Goal: Communication & Community: Share content

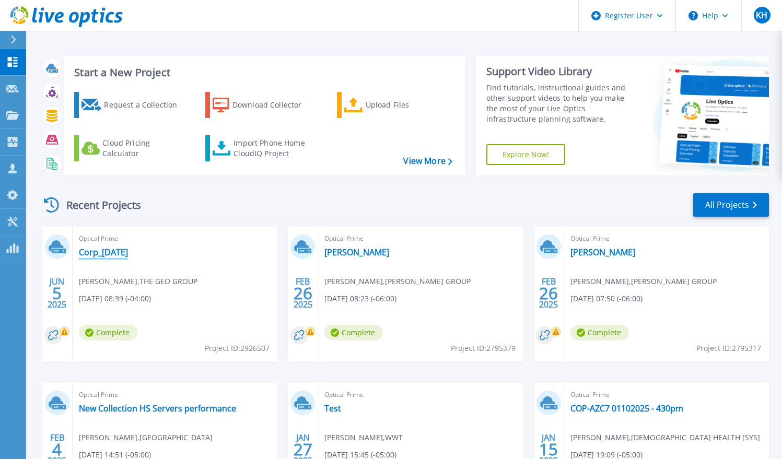
click at [128, 251] on link "Corp_[DATE]" at bounding box center [103, 252] width 49 height 10
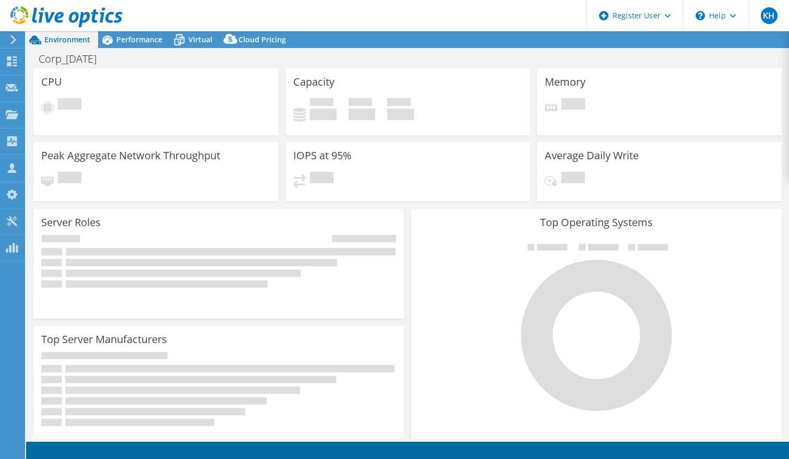
select select "USD"
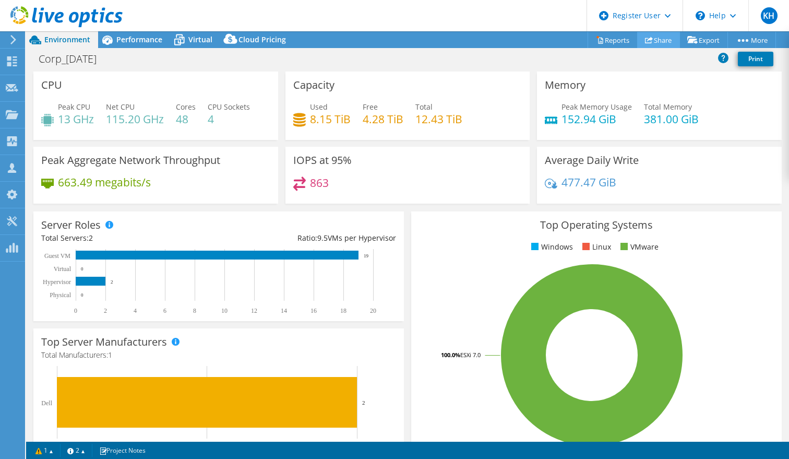
click at [660, 36] on link "Share" at bounding box center [658, 40] width 43 height 16
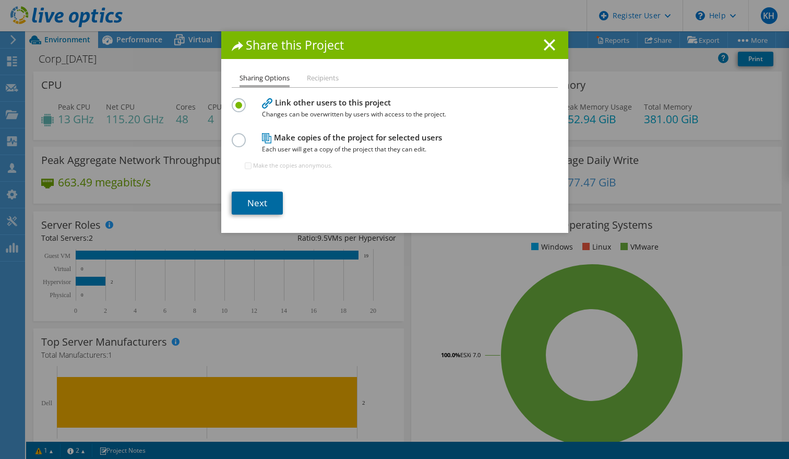
click at [254, 197] on link "Next" at bounding box center [257, 203] width 51 height 23
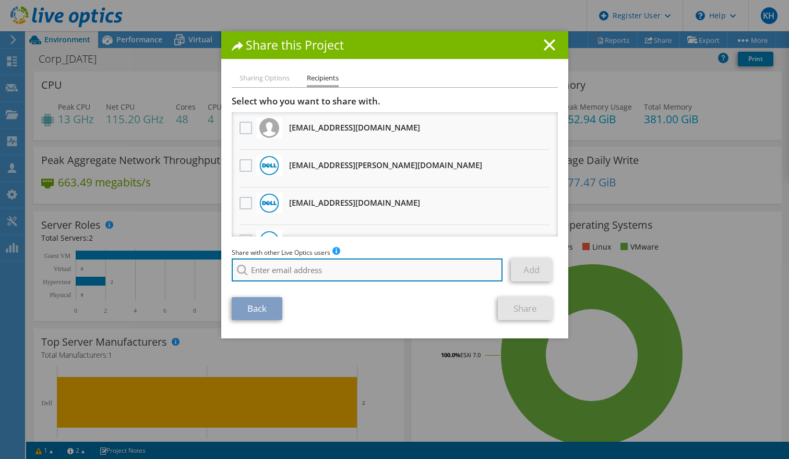
click at [275, 273] on input "search" at bounding box center [367, 269] width 271 height 23
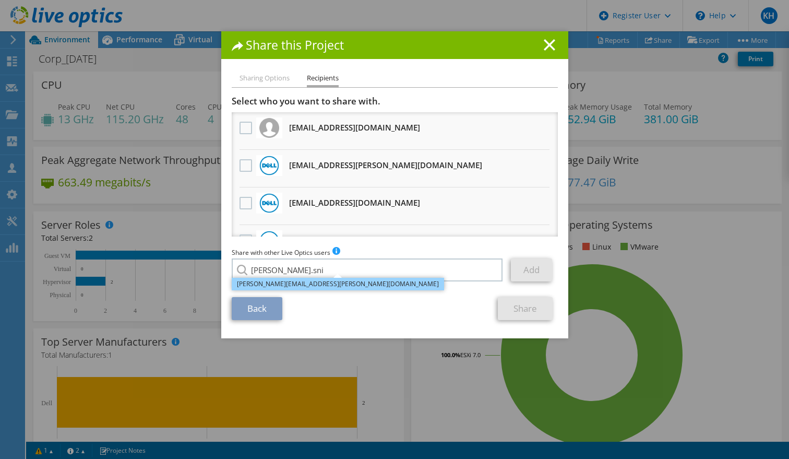
click at [289, 286] on li "Kevin.Snihur@dell.com" at bounding box center [338, 284] width 212 height 13
type input "Kevin.Snihur@dell.com"
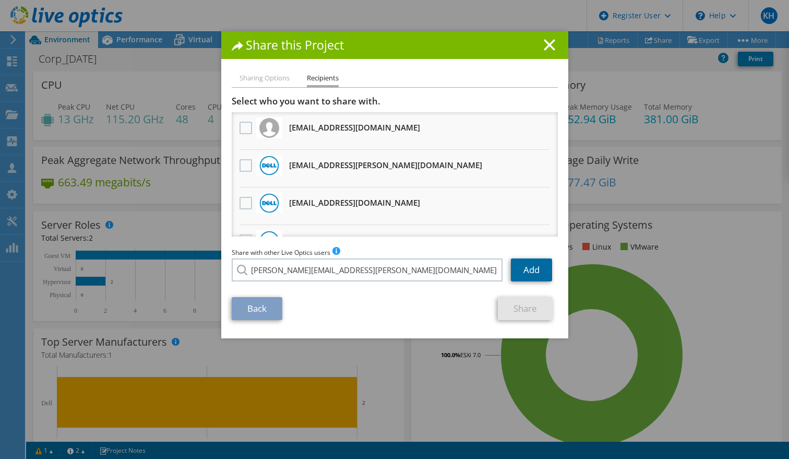
click at [524, 267] on link "Add" at bounding box center [531, 269] width 41 height 23
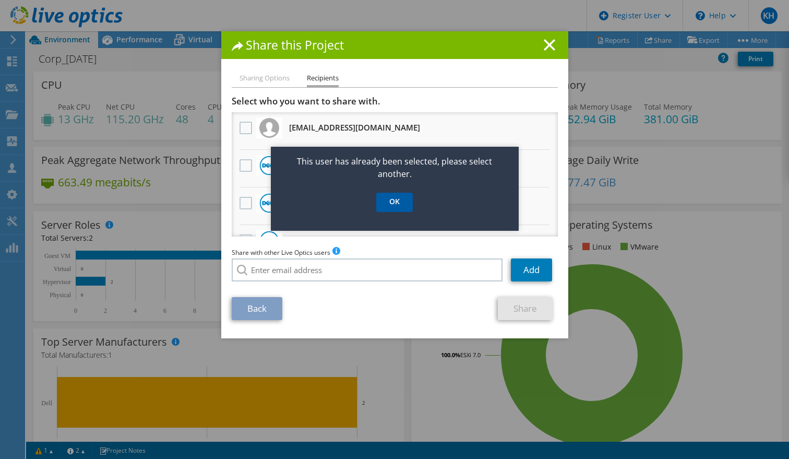
click at [395, 205] on link "OK" at bounding box center [394, 202] width 37 height 19
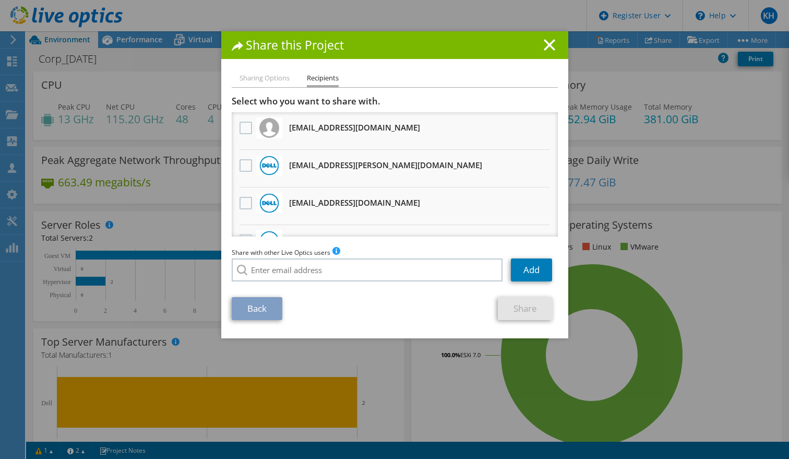
click at [269, 80] on li "Sharing Options" at bounding box center [265, 78] width 50 height 13
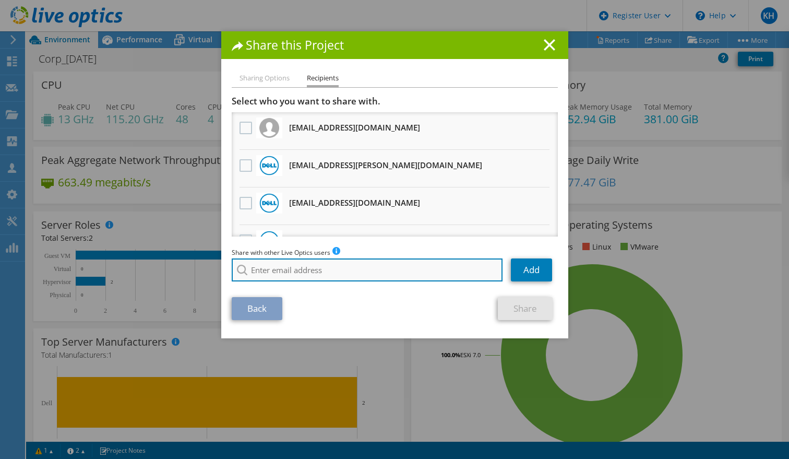
click at [401, 270] on input "search" at bounding box center [367, 269] width 271 height 23
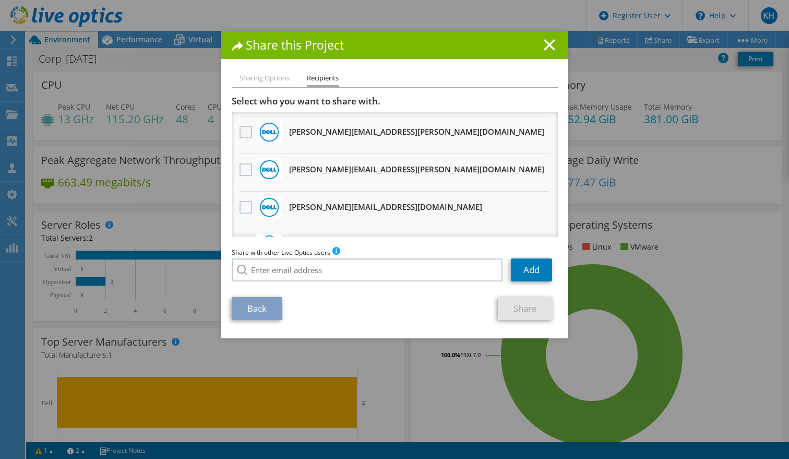
click at [240, 133] on label at bounding box center [247, 132] width 15 height 13
click at [0, 0] on input "checkbox" at bounding box center [0, 0] width 0 height 0
click at [439, 310] on div "Back Share" at bounding box center [395, 308] width 326 height 23
click at [528, 307] on link "Share" at bounding box center [525, 308] width 55 height 23
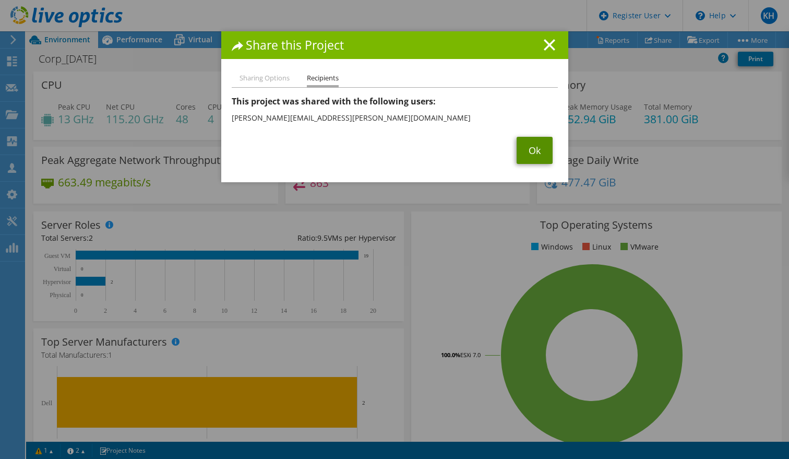
click at [536, 157] on link "Ok" at bounding box center [535, 150] width 36 height 27
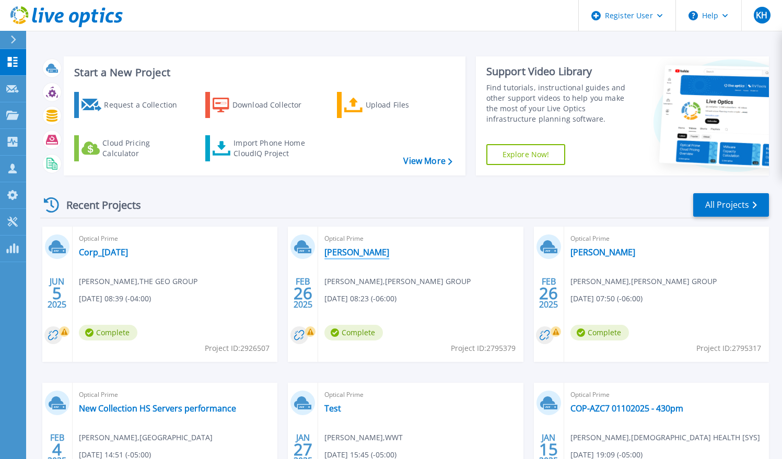
click at [330, 253] on link "[PERSON_NAME]" at bounding box center [356, 252] width 65 height 10
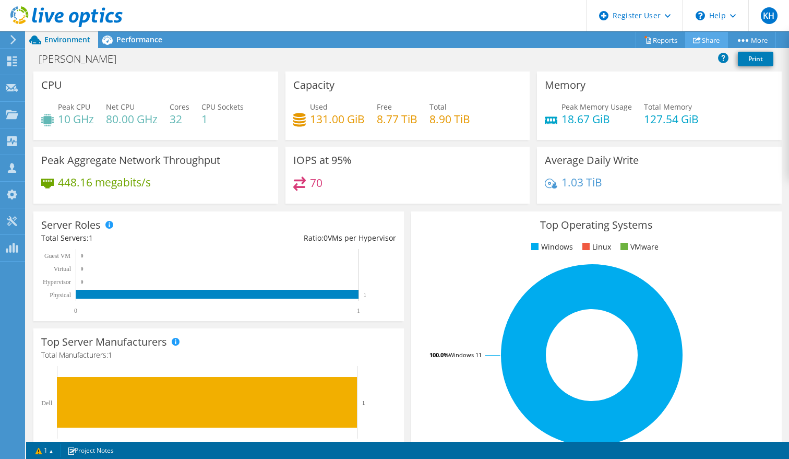
click at [711, 41] on link "Share" at bounding box center [707, 40] width 43 height 16
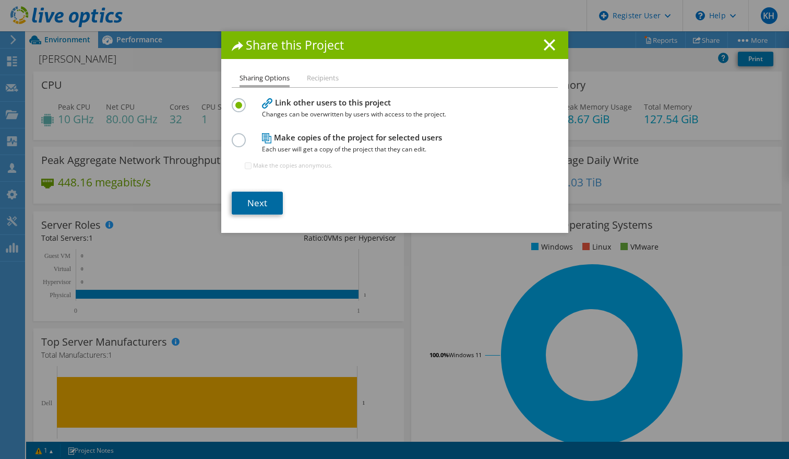
drag, startPoint x: 251, startPoint y: 206, endPoint x: 247, endPoint y: 195, distance: 11.6
click at [247, 195] on link "Next" at bounding box center [257, 203] width 51 height 23
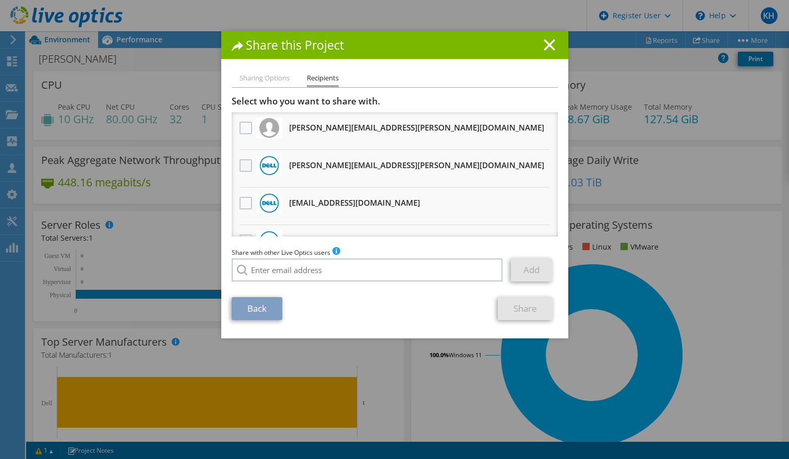
click at [240, 167] on label at bounding box center [247, 165] width 15 height 13
click at [0, 0] on input "checkbox" at bounding box center [0, 0] width 0 height 0
click at [524, 310] on link "Share" at bounding box center [525, 308] width 55 height 23
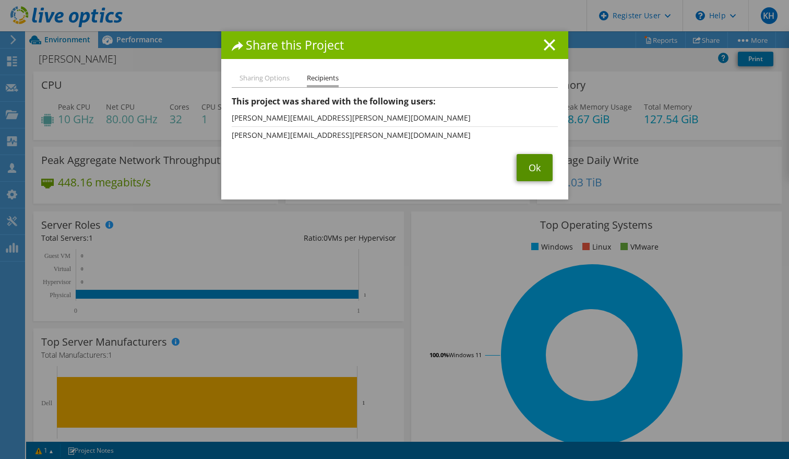
click at [526, 164] on link "Ok" at bounding box center [535, 167] width 36 height 27
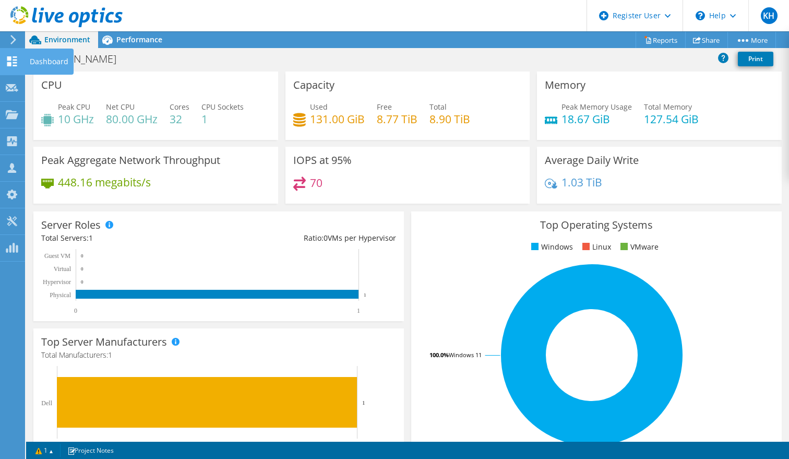
click at [13, 58] on icon at bounding box center [12, 61] width 13 height 10
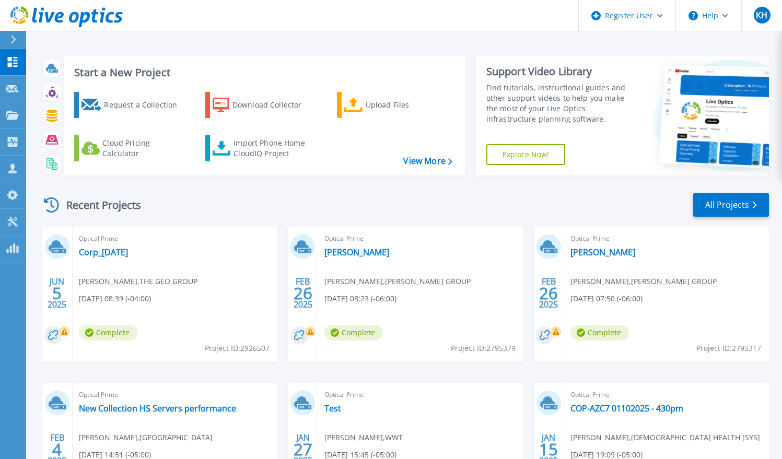
click at [168, 190] on div "Recent Projects All Projects [DATE] Optical Prime Corp_[DATE] [PERSON_NAME] , T…" at bounding box center [404, 365] width 728 height 363
click at [5, 89] on link "Request Capture Request Capture" at bounding box center [13, 89] width 26 height 27
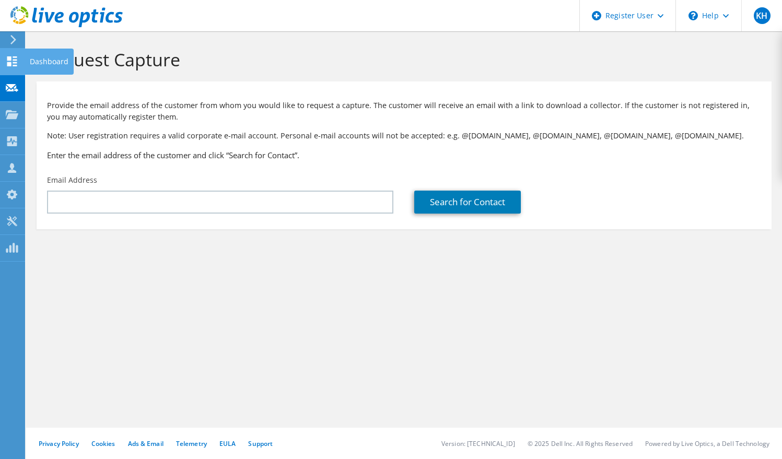
click at [17, 66] on div at bounding box center [12, 62] width 13 height 11
